Goal: Task Accomplishment & Management: Manage account settings

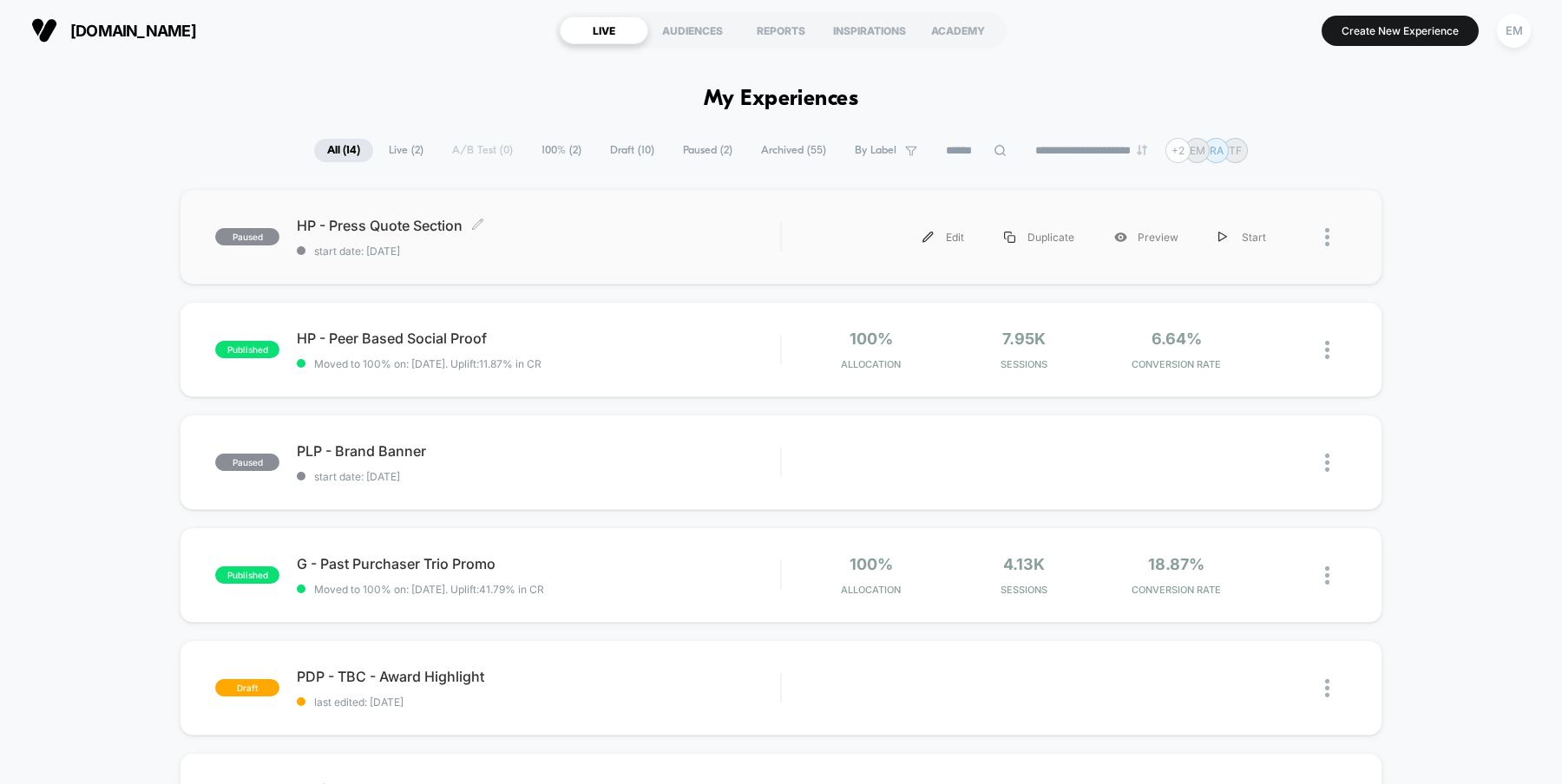
click at [639, 237] on div "HP - Press Quote Section Click to edit experience details Click to edit experie…" at bounding box center [539, 237] width 483 height 41
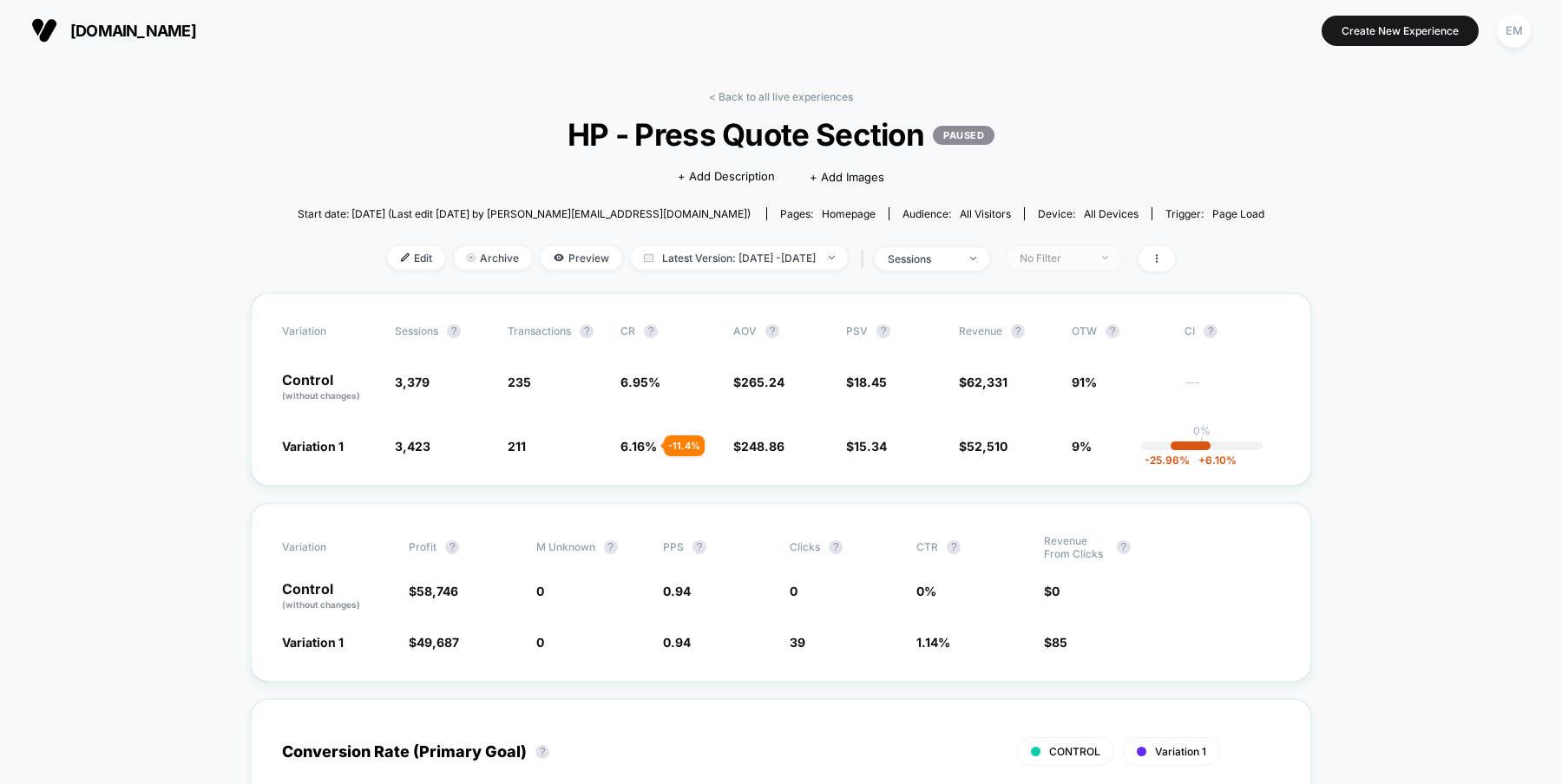
click at [1089, 260] on div "No Filter" at bounding box center [1054, 258] width 70 height 13
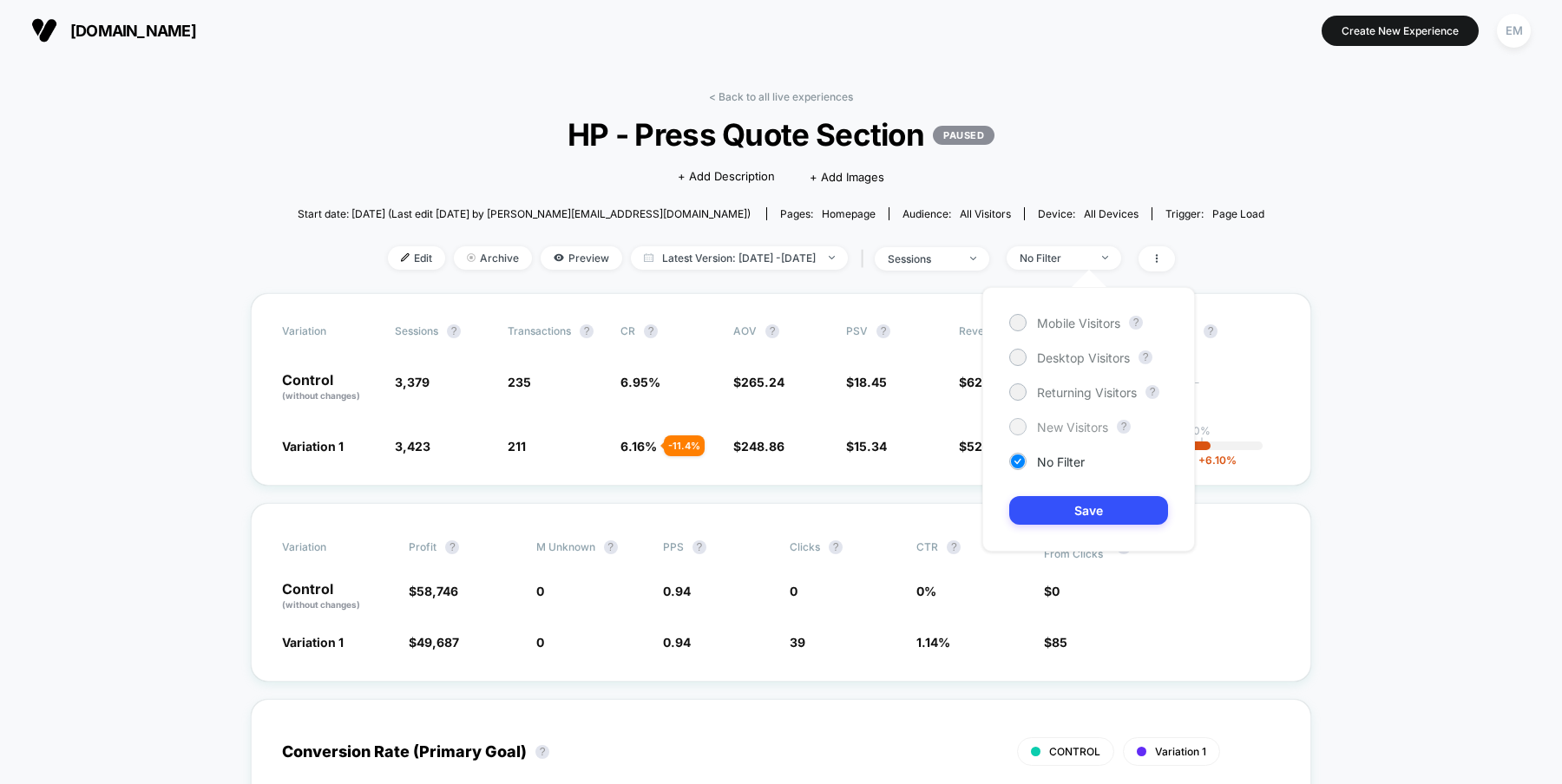
click at [1018, 428] on div at bounding box center [1017, 426] width 13 height 13
click at [1056, 504] on button "Save" at bounding box center [1088, 510] width 158 height 29
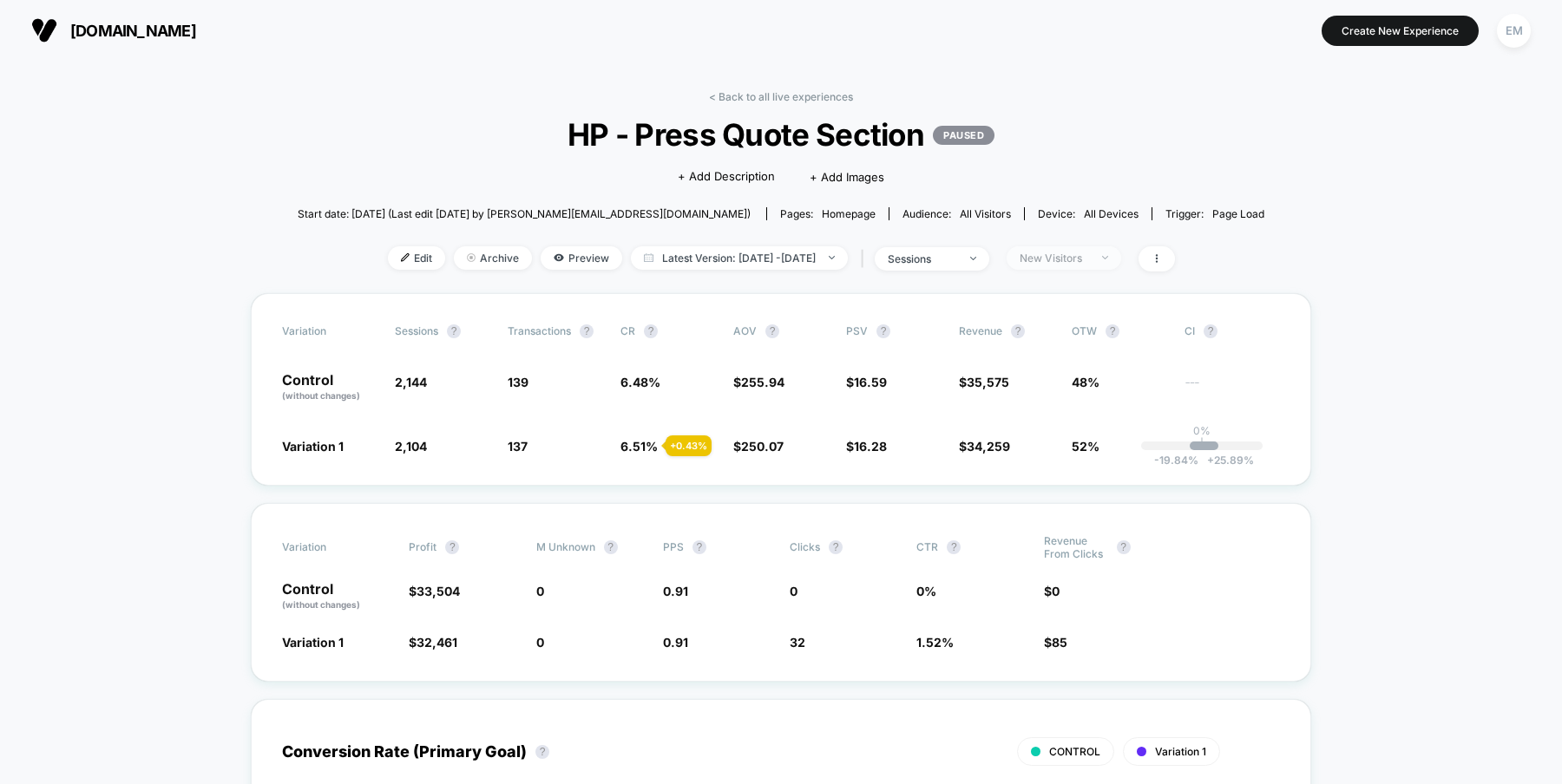
click at [1089, 253] on div "New Visitors" at bounding box center [1054, 258] width 70 height 13
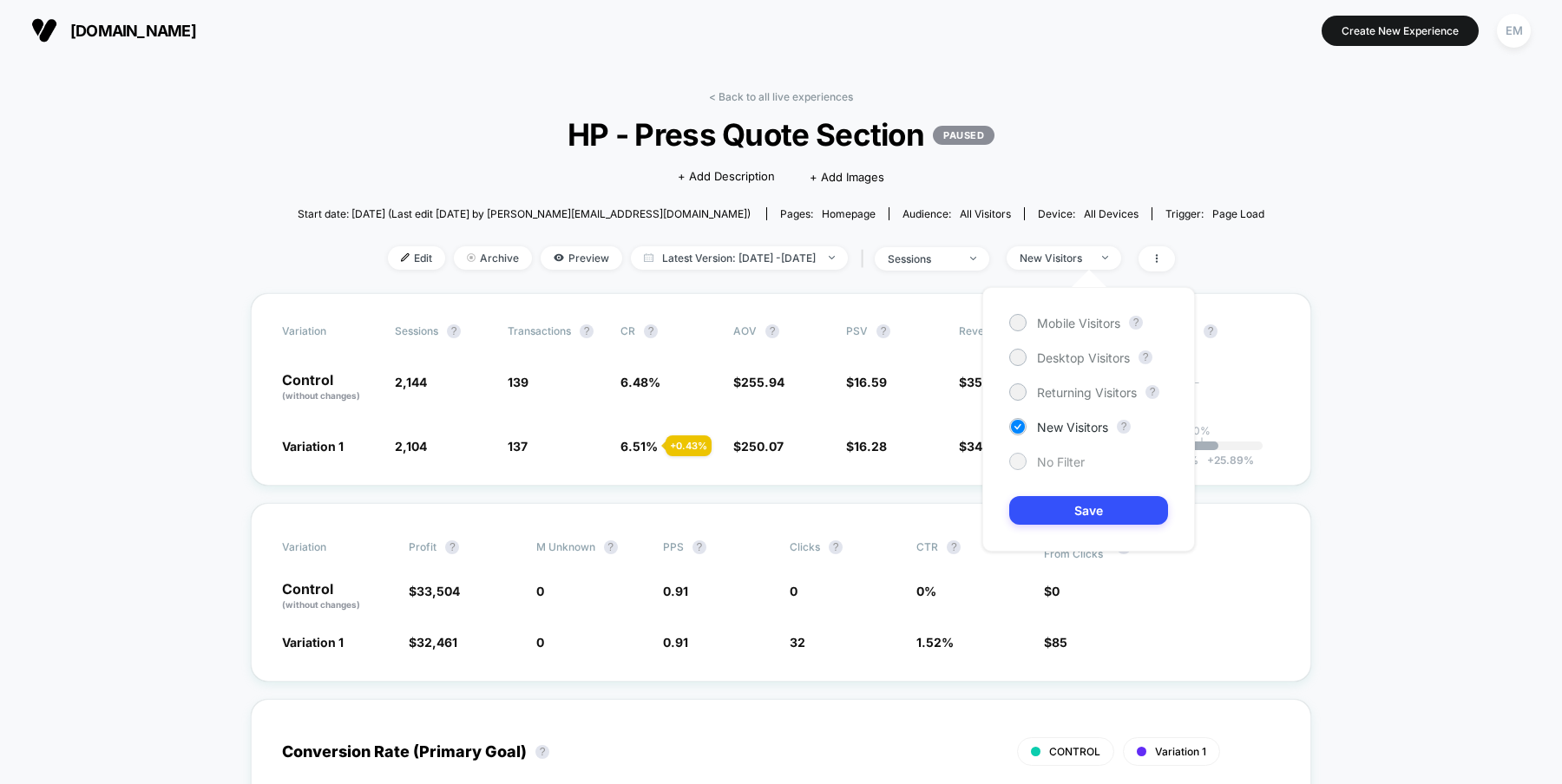
click at [1019, 464] on div at bounding box center [1017, 461] width 13 height 13
click at [1063, 511] on button "Save" at bounding box center [1088, 510] width 158 height 29
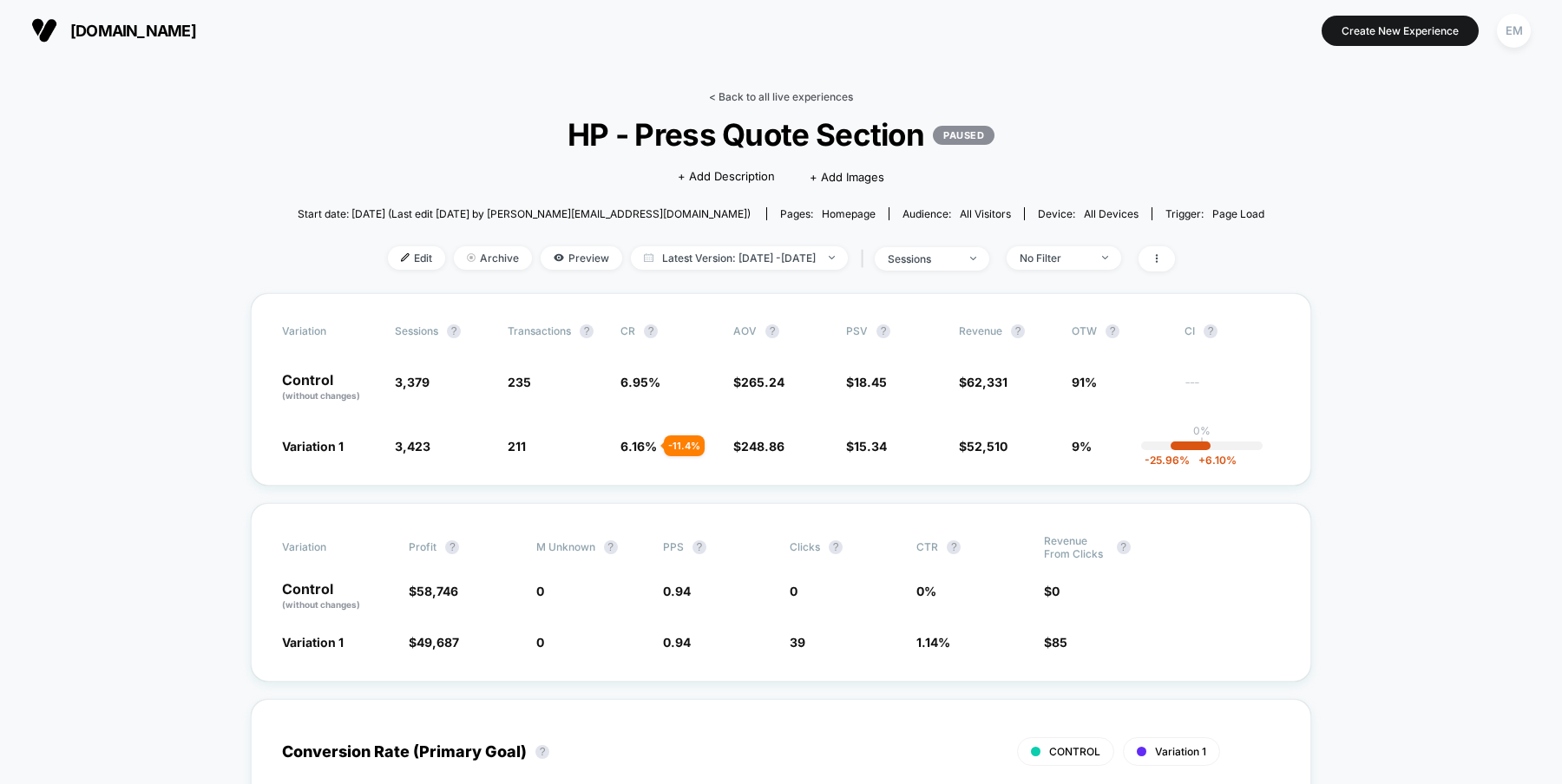
click at [772, 92] on link "< Back to all live experiences" at bounding box center [781, 97] width 144 height 13
